Goal: Navigation & Orientation: Find specific page/section

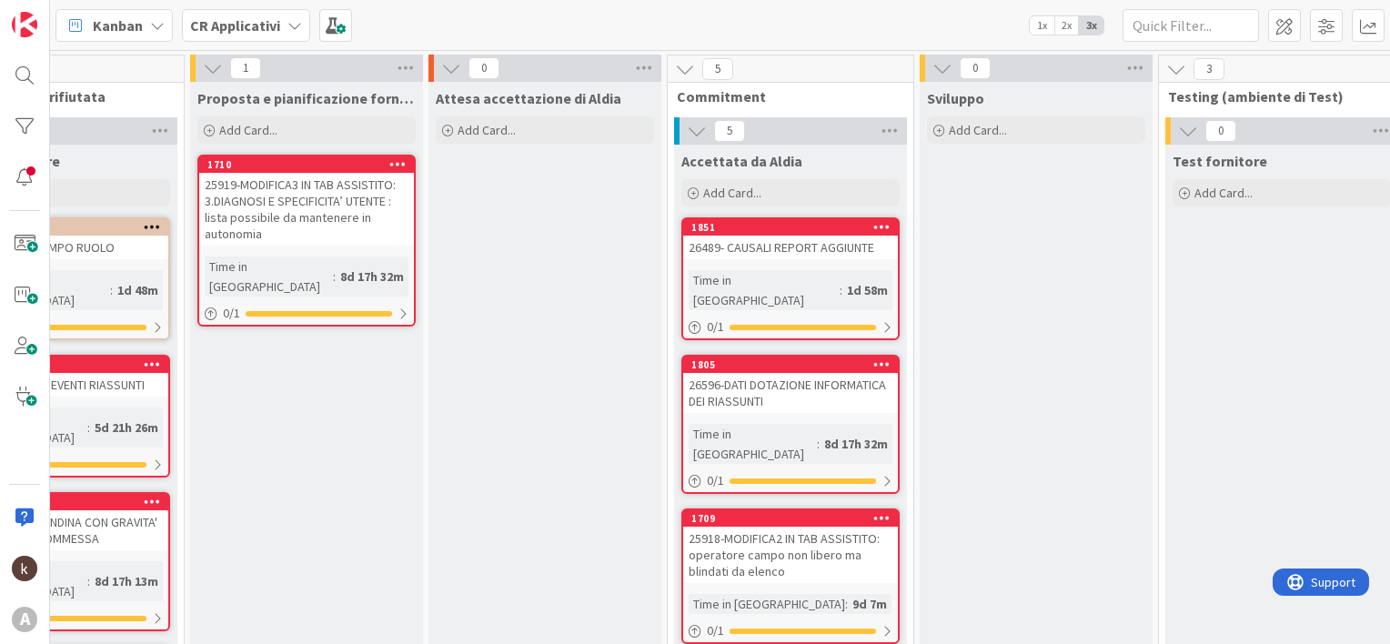
scroll to position [0, 632]
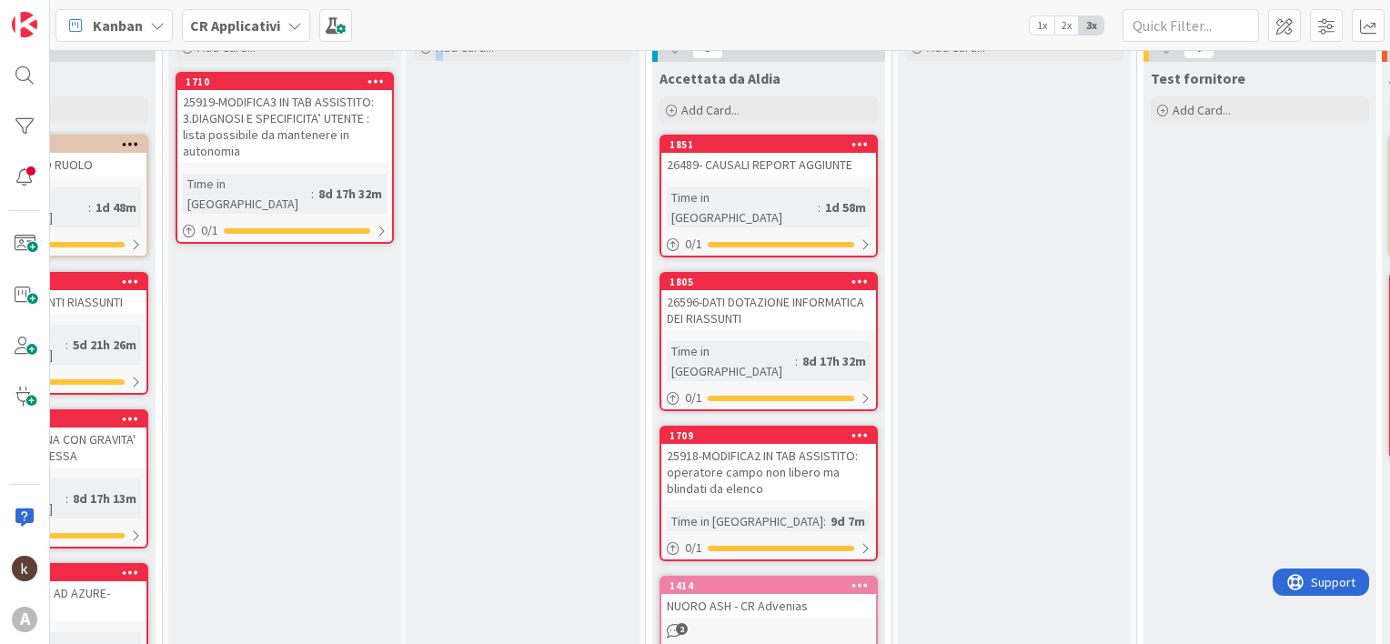
scroll to position [148, 632]
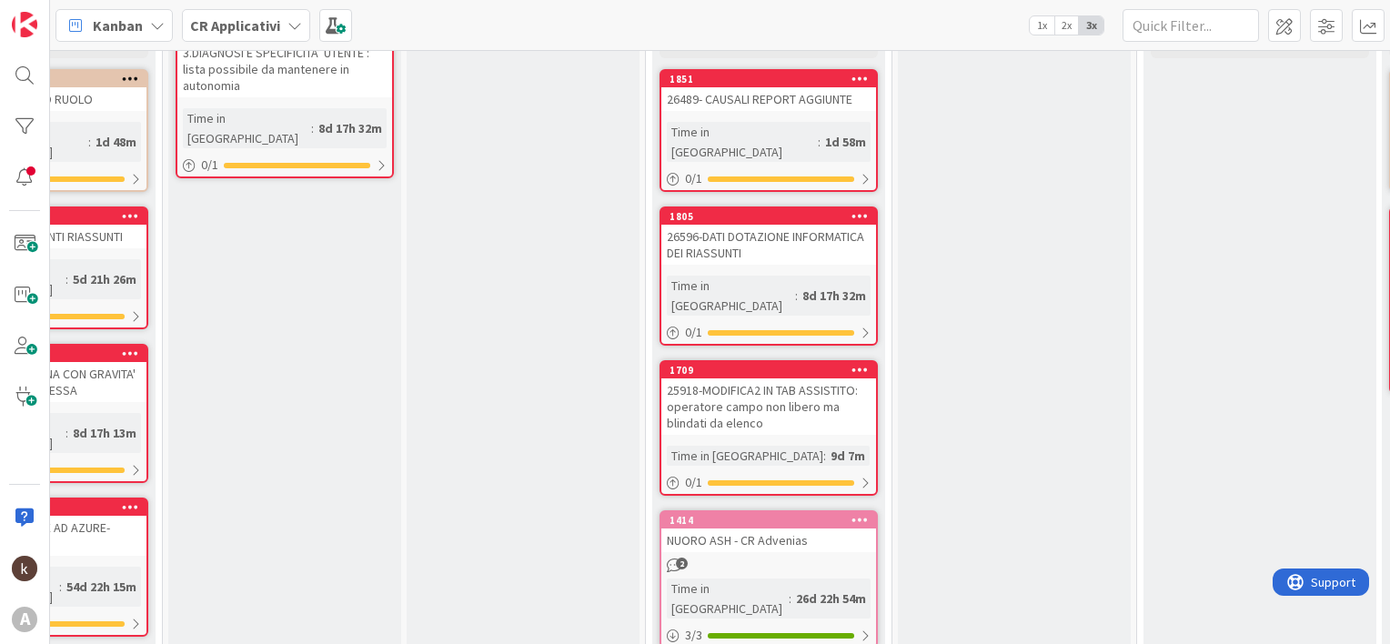
drag, startPoint x: 381, startPoint y: 625, endPoint x: 452, endPoint y: 628, distance: 71.0
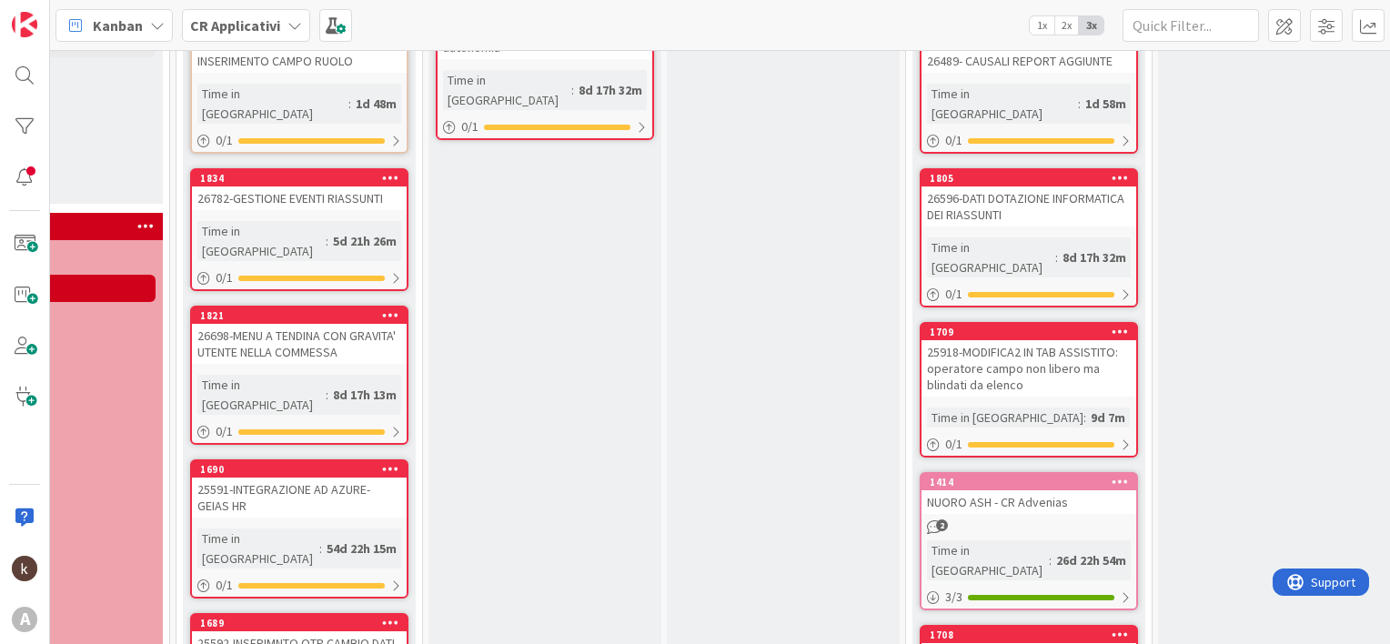
scroll to position [0, 372]
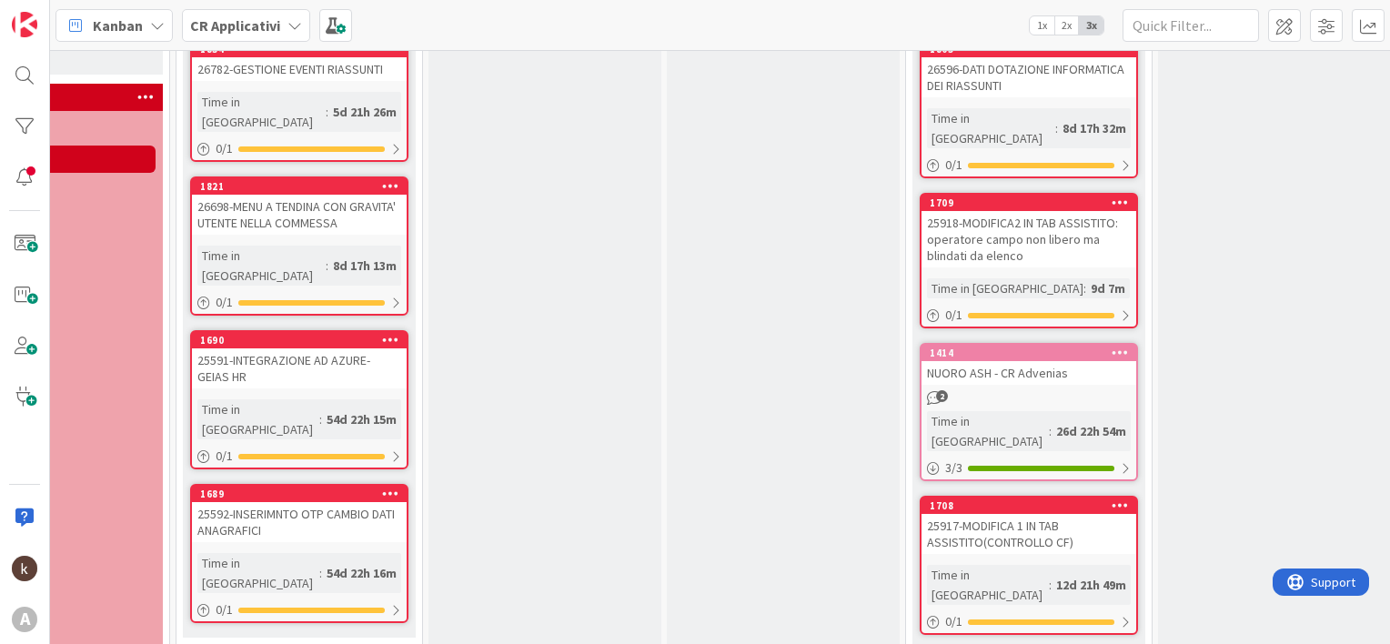
scroll to position [364, 372]
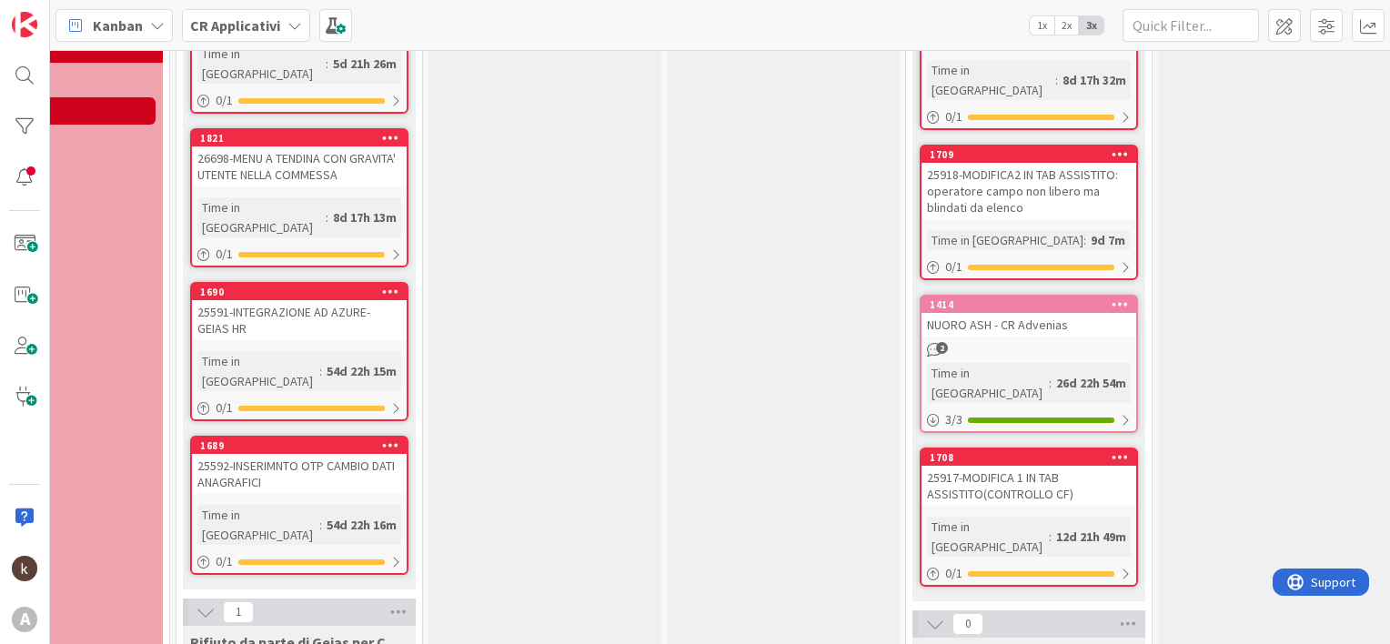
click at [356, 282] on div "1690 25591-INTEGRAZIONE AD AZURE-GEIAS HR Time in Column : 54d 22h 15m 0 / 1" at bounding box center [299, 351] width 218 height 139
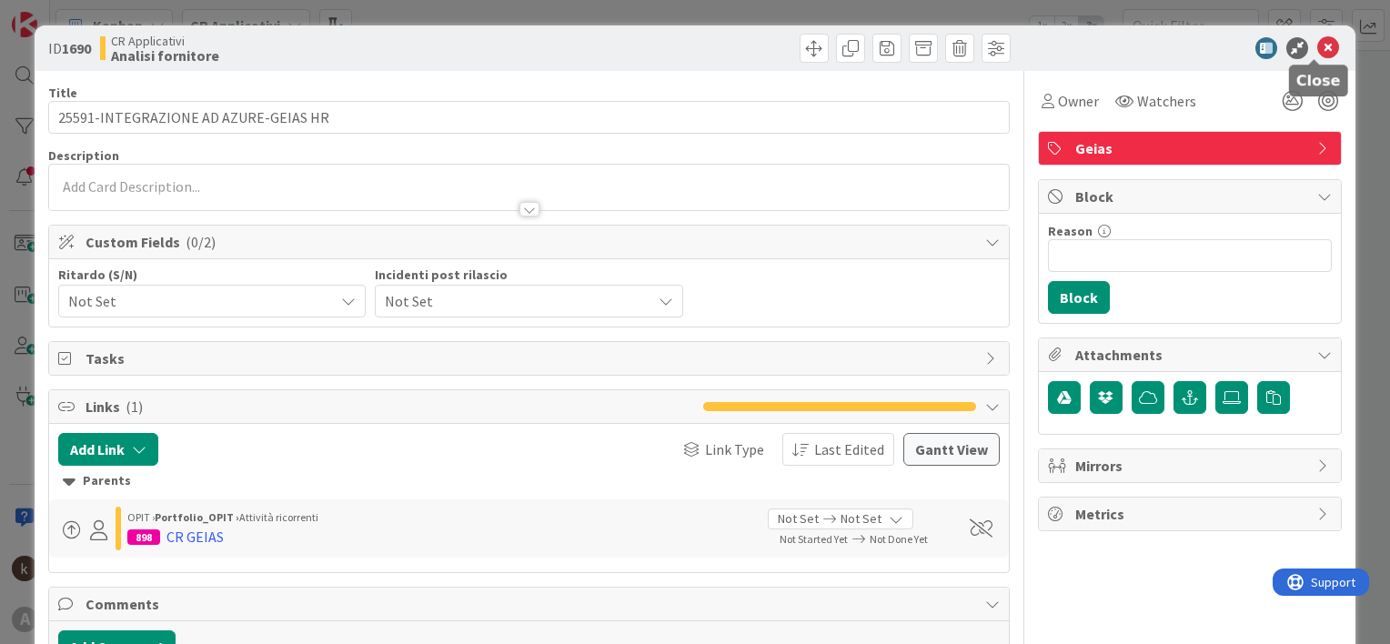
click at [1317, 48] on icon at bounding box center [1328, 48] width 22 height 22
